Goal: Transaction & Acquisition: Purchase product/service

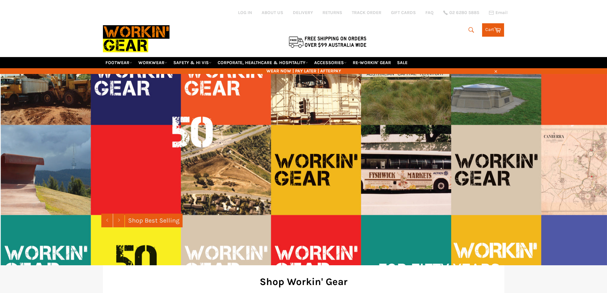
click at [469, 28] on icon "submit" at bounding box center [471, 29] width 5 height 5
type input "ff"
type input "l"
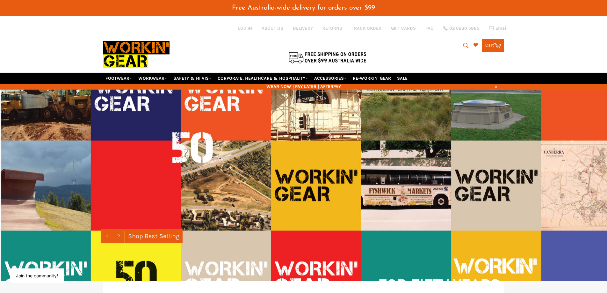
drag, startPoint x: 492, startPoint y: 67, endPoint x: 480, endPoint y: 59, distance: 14.6
click at [492, 66] on div "Search l Search Cart Cart 0 items" at bounding box center [438, 44] width 134 height 57
click at [335, 79] on link "ACCESSORIES" at bounding box center [331, 78] width 38 height 11
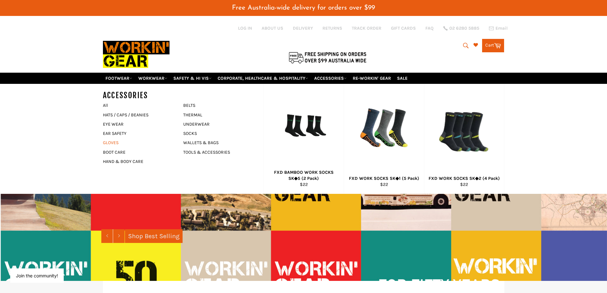
click at [113, 143] on link "GLOVES" at bounding box center [138, 142] width 77 height 9
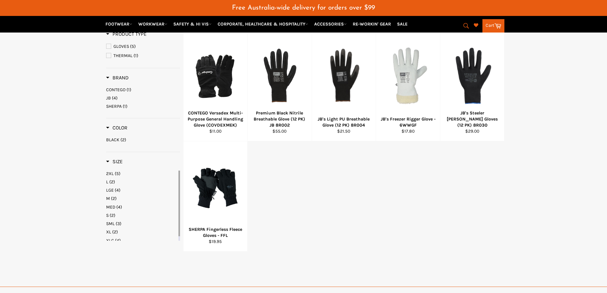
scroll to position [128, 0]
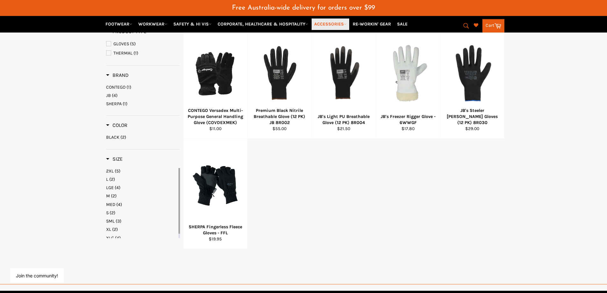
click at [339, 24] on link "ACCESSORIES" at bounding box center [331, 23] width 38 height 11
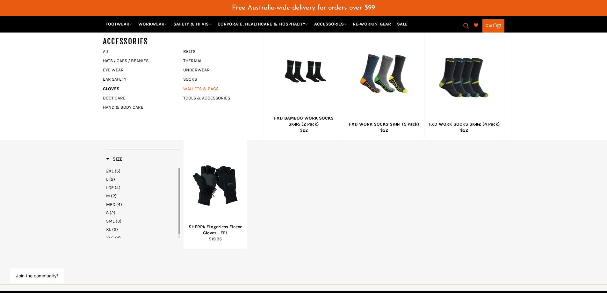
click at [194, 89] on link "WALLETS & BAGS" at bounding box center [218, 88] width 77 height 9
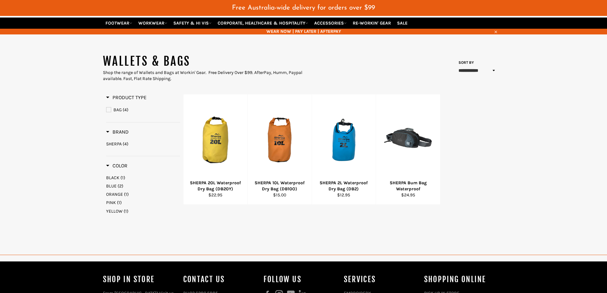
scroll to position [64, 0]
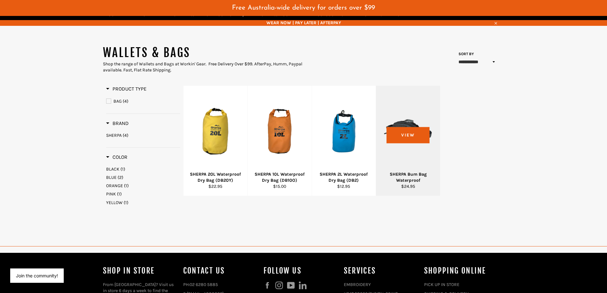
drag, startPoint x: 419, startPoint y: 133, endPoint x: 434, endPoint y: 133, distance: 15.3
click at [420, 133] on div at bounding box center [408, 131] width 48 height 75
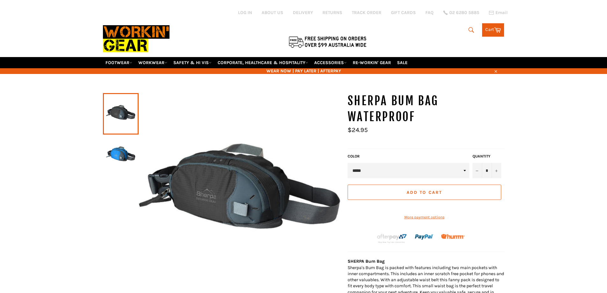
click at [462, 169] on select "***** ****" at bounding box center [409, 170] width 122 height 15
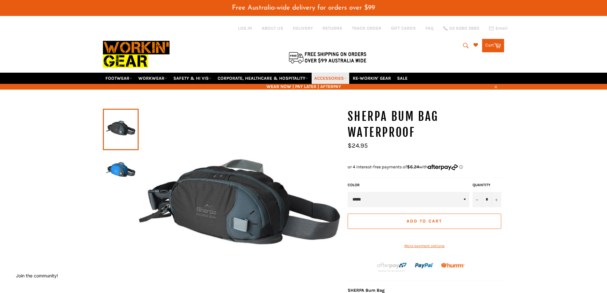
click at [340, 78] on link "ACCESSORIES" at bounding box center [331, 78] width 38 height 11
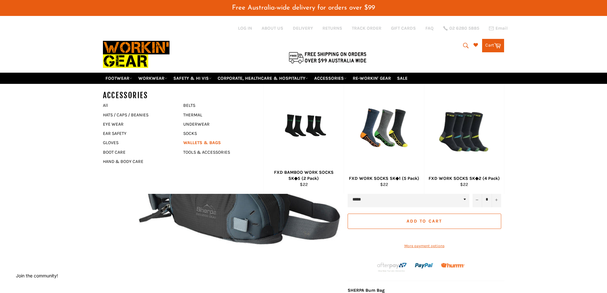
click at [216, 142] on link "WALLETS & BAGS" at bounding box center [218, 142] width 77 height 9
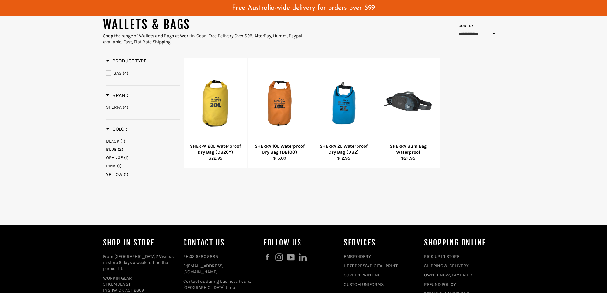
scroll to position [96, 0]
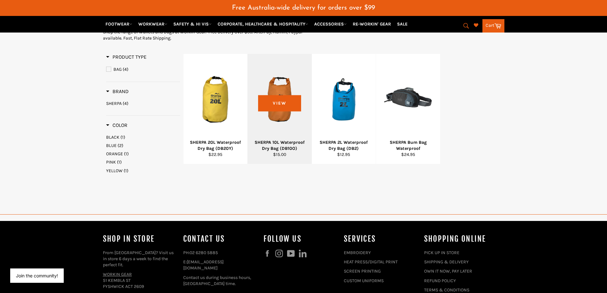
click at [276, 102] on div at bounding box center [280, 99] width 48 height 75
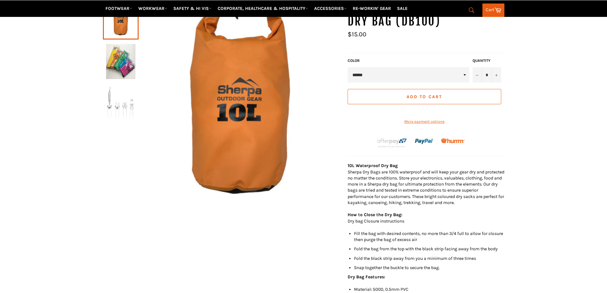
scroll to position [111, 0]
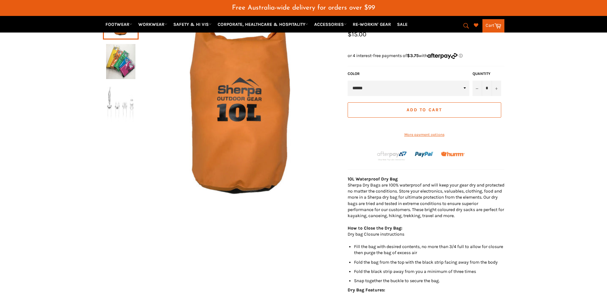
click at [464, 84] on select "******" at bounding box center [409, 88] width 122 height 15
click at [523, 90] on div "SHERPA 10L Waterproof Dry Bag (DB10O) *" at bounding box center [303, 194] width 607 height 395
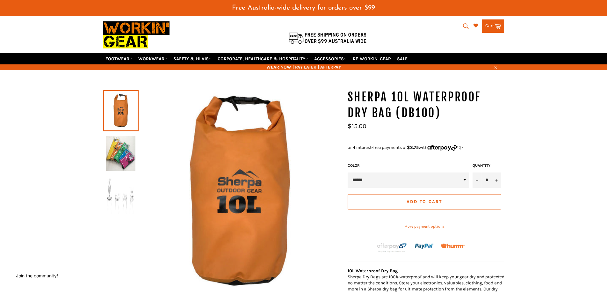
scroll to position [0, 0]
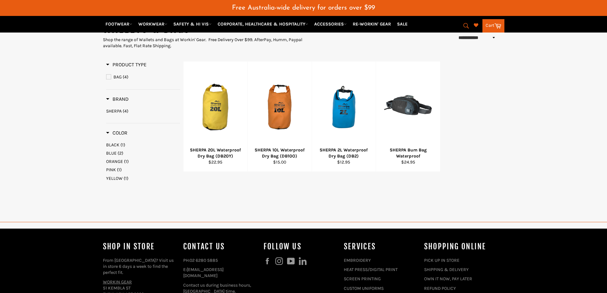
scroll to position [86, 0]
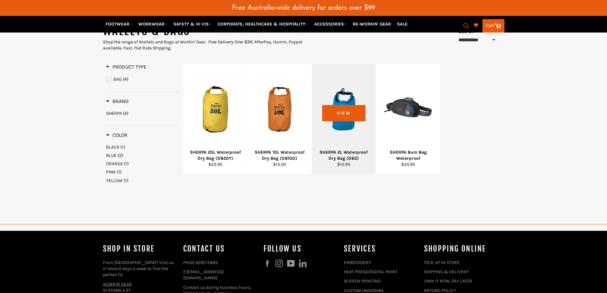
click at [340, 112] on div at bounding box center [344, 109] width 48 height 75
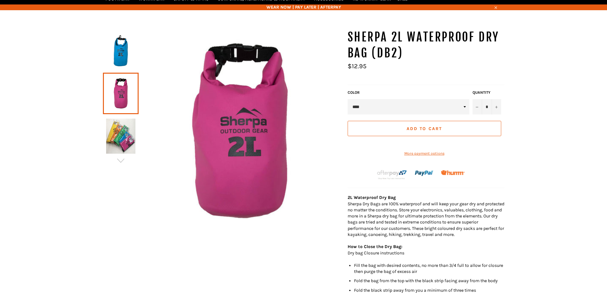
scroll to position [79, 0]
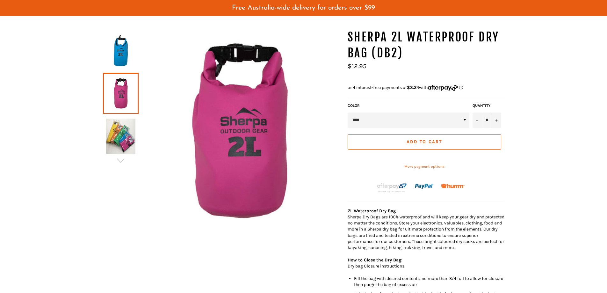
drag, startPoint x: 464, startPoint y: 108, endPoint x: 462, endPoint y: 111, distance: 3.4
click at [462, 110] on div "Color **** ****" at bounding box center [408, 115] width 125 height 25
click at [462, 119] on select "**** ****" at bounding box center [409, 120] width 122 height 15
click at [546, 117] on div "SHERPA 2L Waterproof Dry Bag (DB2) Color" at bounding box center [303, 232] width 607 height 407
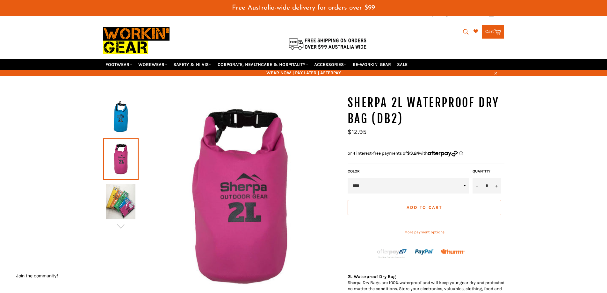
scroll to position [0, 0]
